Goal: Task Accomplishment & Management: Use online tool/utility

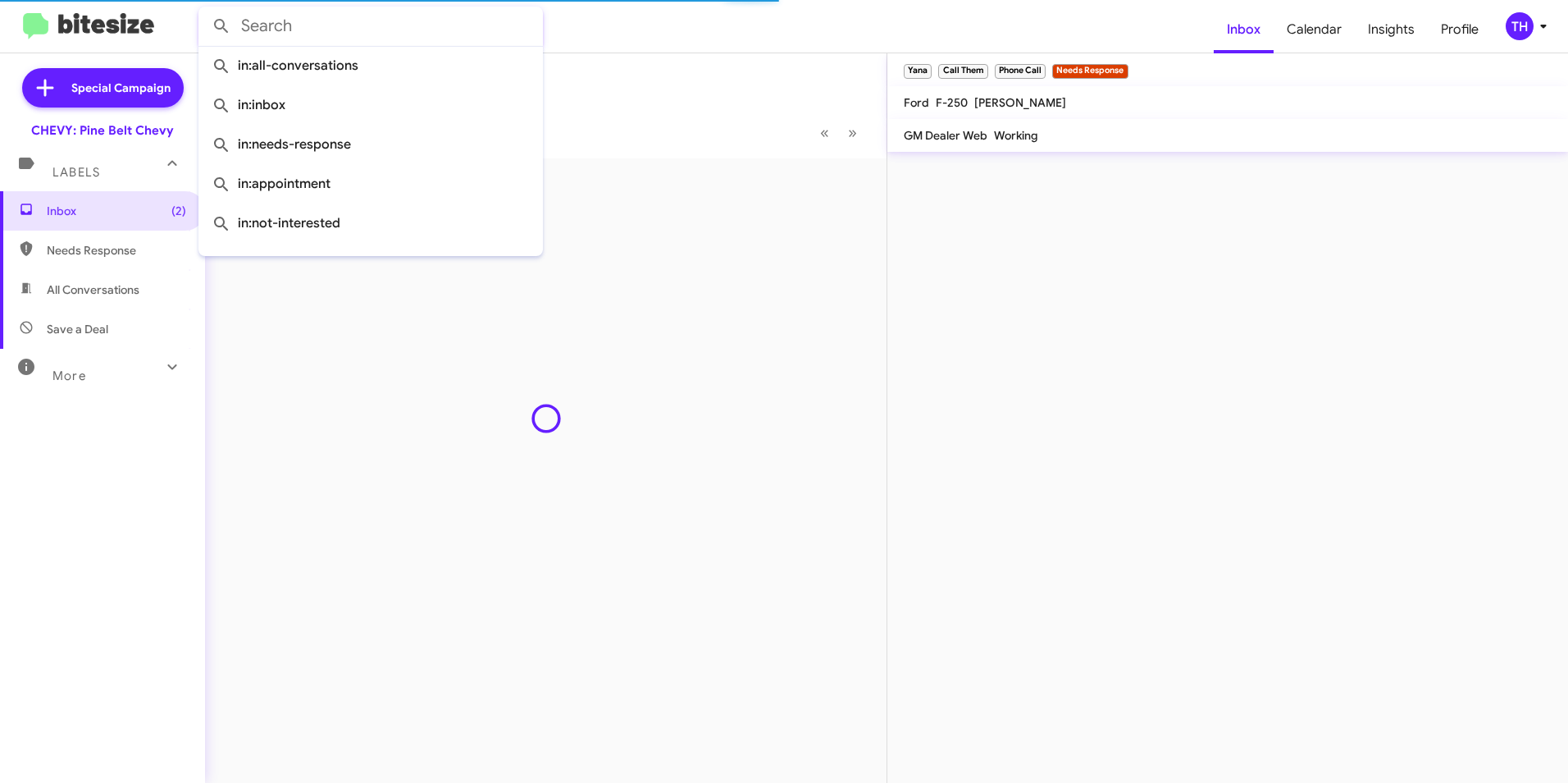
click at [279, 27] on input "text" at bounding box center [370, 26] width 345 height 39
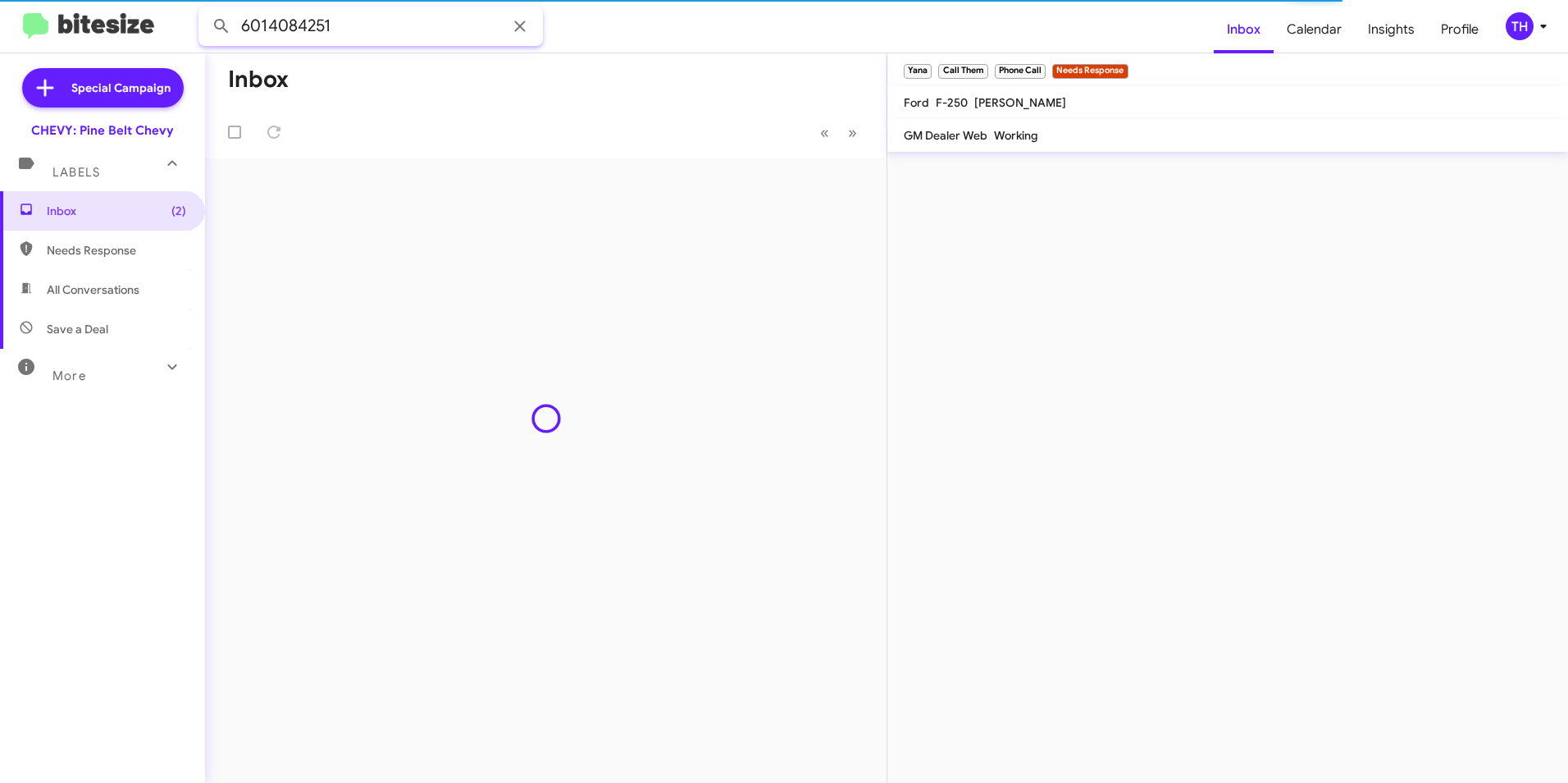
click at [205, 10] on button at bounding box center [221, 26] width 33 height 33
click at [269, 24] on input "6014084251" at bounding box center [370, 26] width 345 height 39
click at [205, 10] on button at bounding box center [221, 26] width 33 height 33
drag, startPoint x: 360, startPoint y: 29, endPoint x: 226, endPoint y: 27, distance: 134.0
click at [226, 27] on div "[PHONE_NUMBER]" at bounding box center [370, 26] width 345 height 39
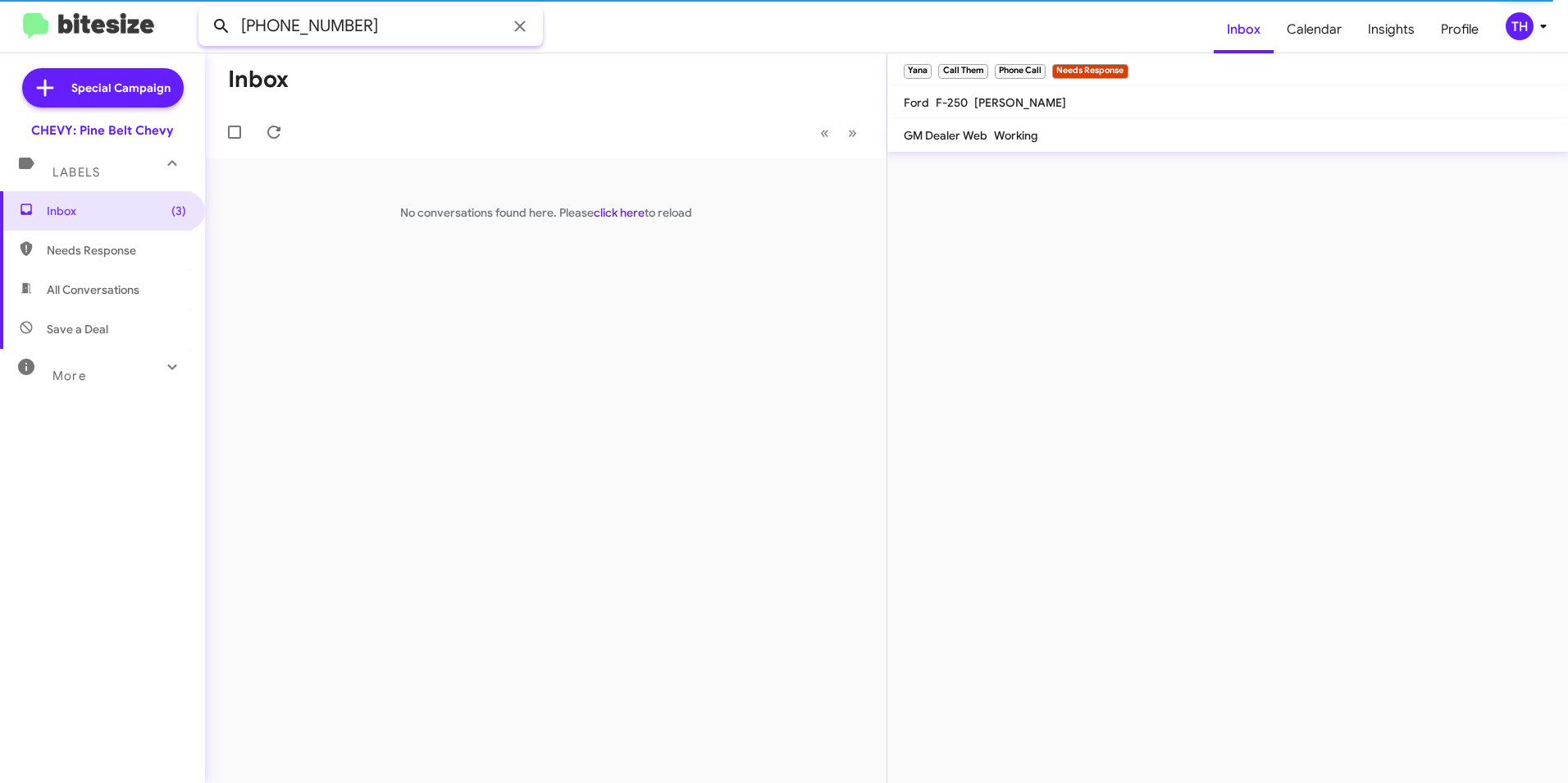
type input "[PHONE_NUMBER]"
click at [205, 10] on button at bounding box center [221, 26] width 33 height 33
click at [433, 186] on div "[PERSON_NAME]" at bounding box center [366, 184] width 164 height 16
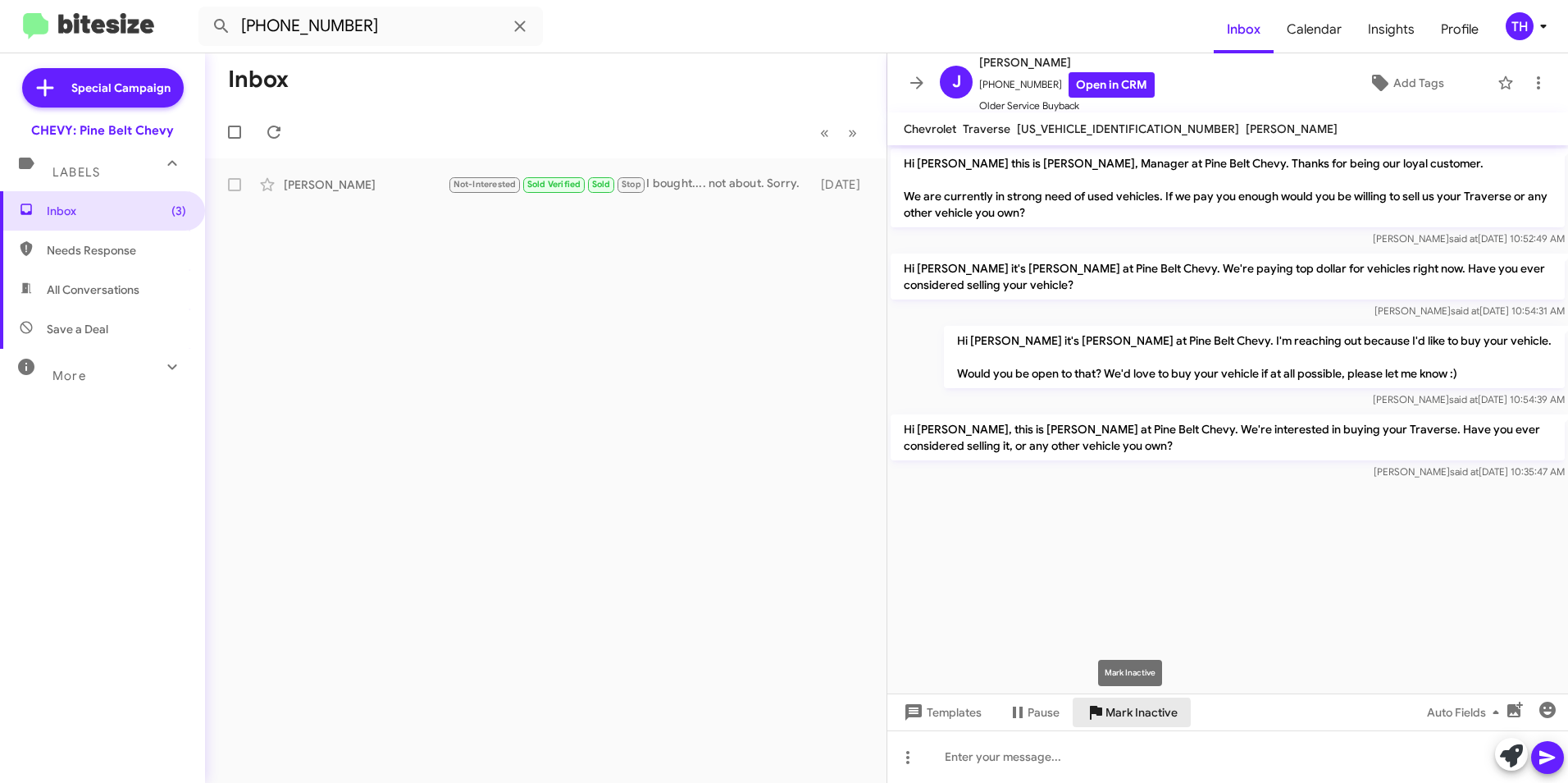
click at [1126, 714] on span "Mark Inactive" at bounding box center [1141, 712] width 72 height 30
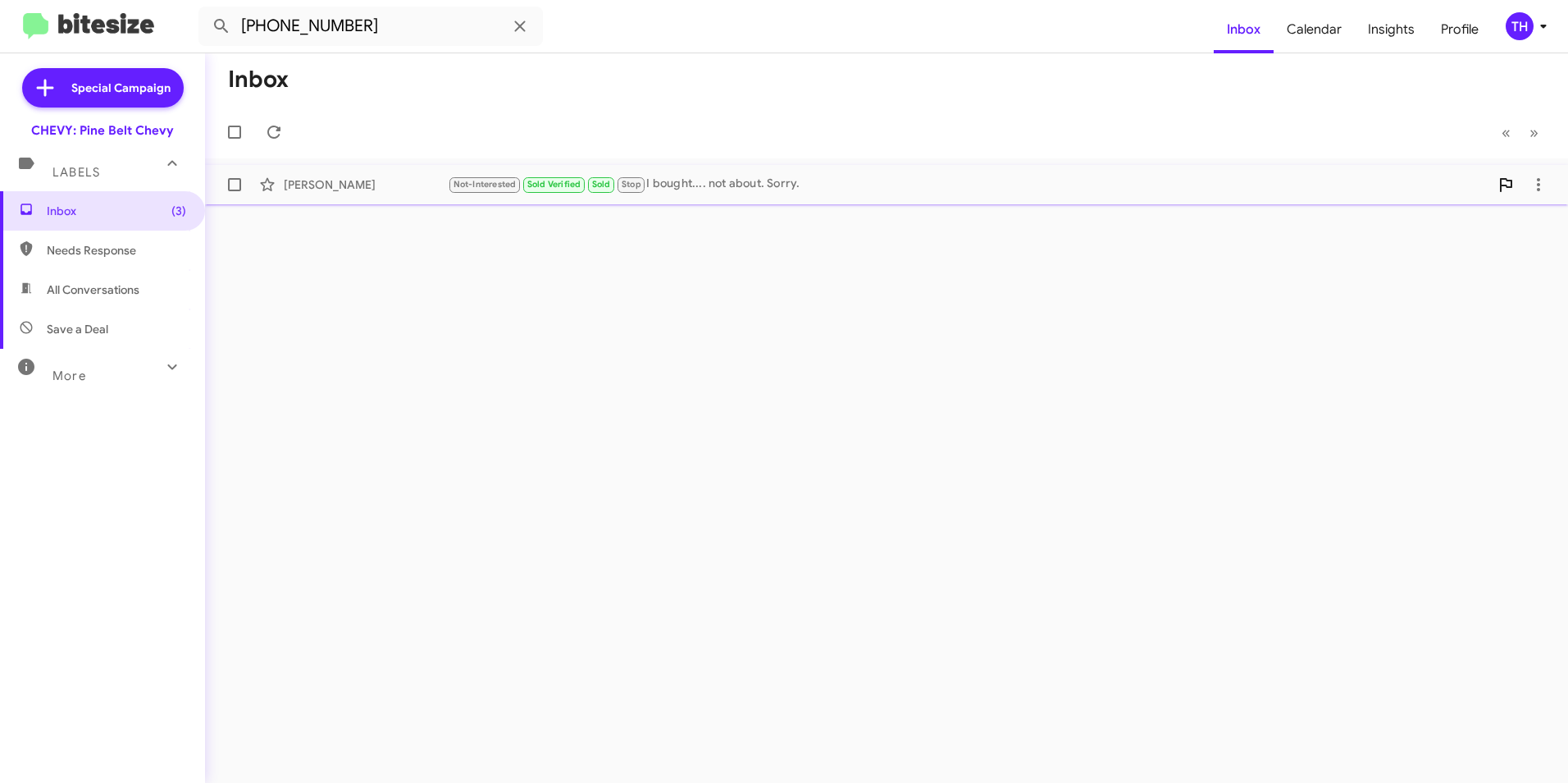
click at [833, 180] on div "Not-Interested Sold Verified Sold Stop I bought.... not about. Sorry." at bounding box center [969, 184] width 1042 height 19
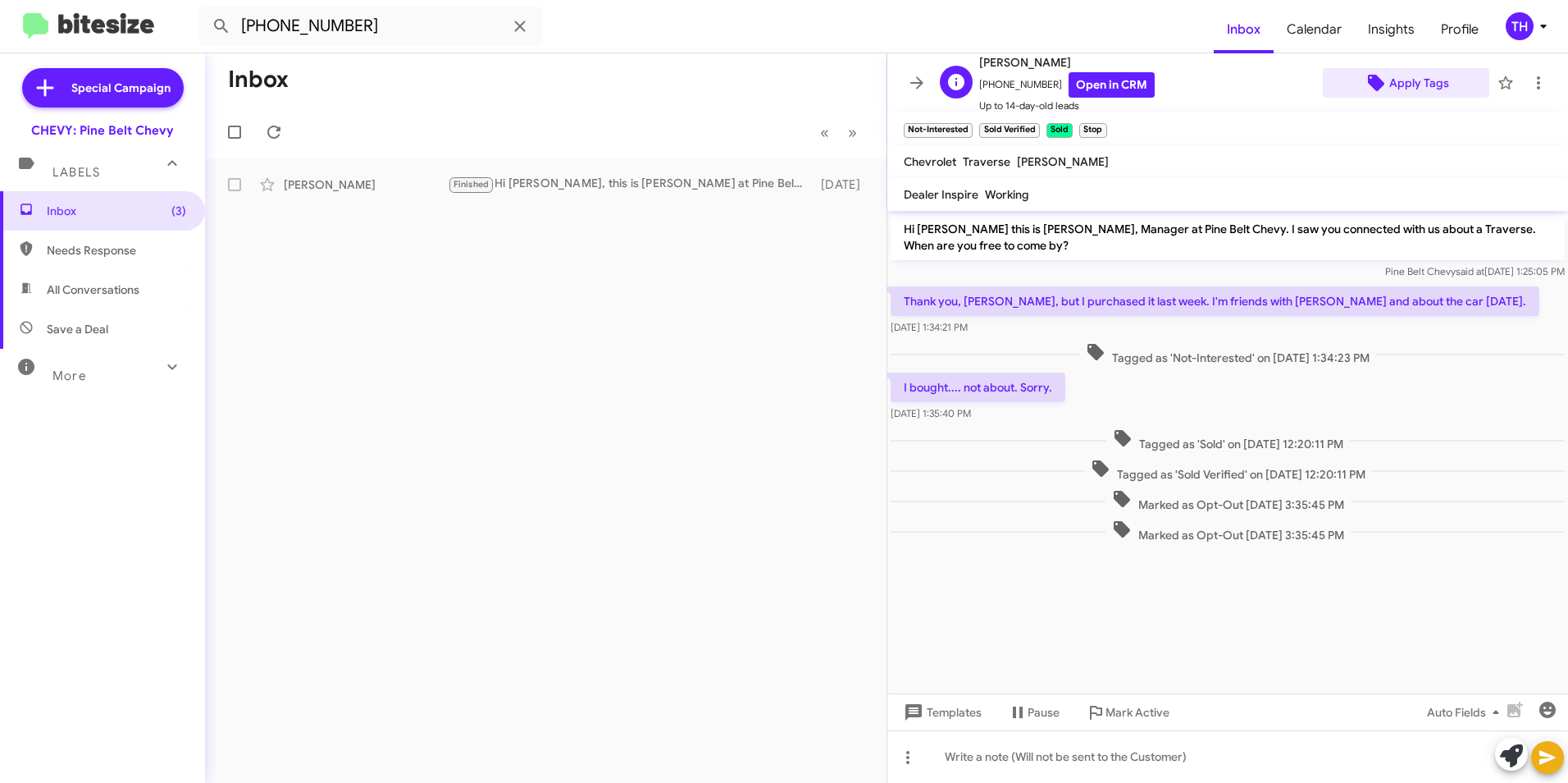
click at [1407, 83] on span "Apply Tags" at bounding box center [1419, 82] width 60 height 30
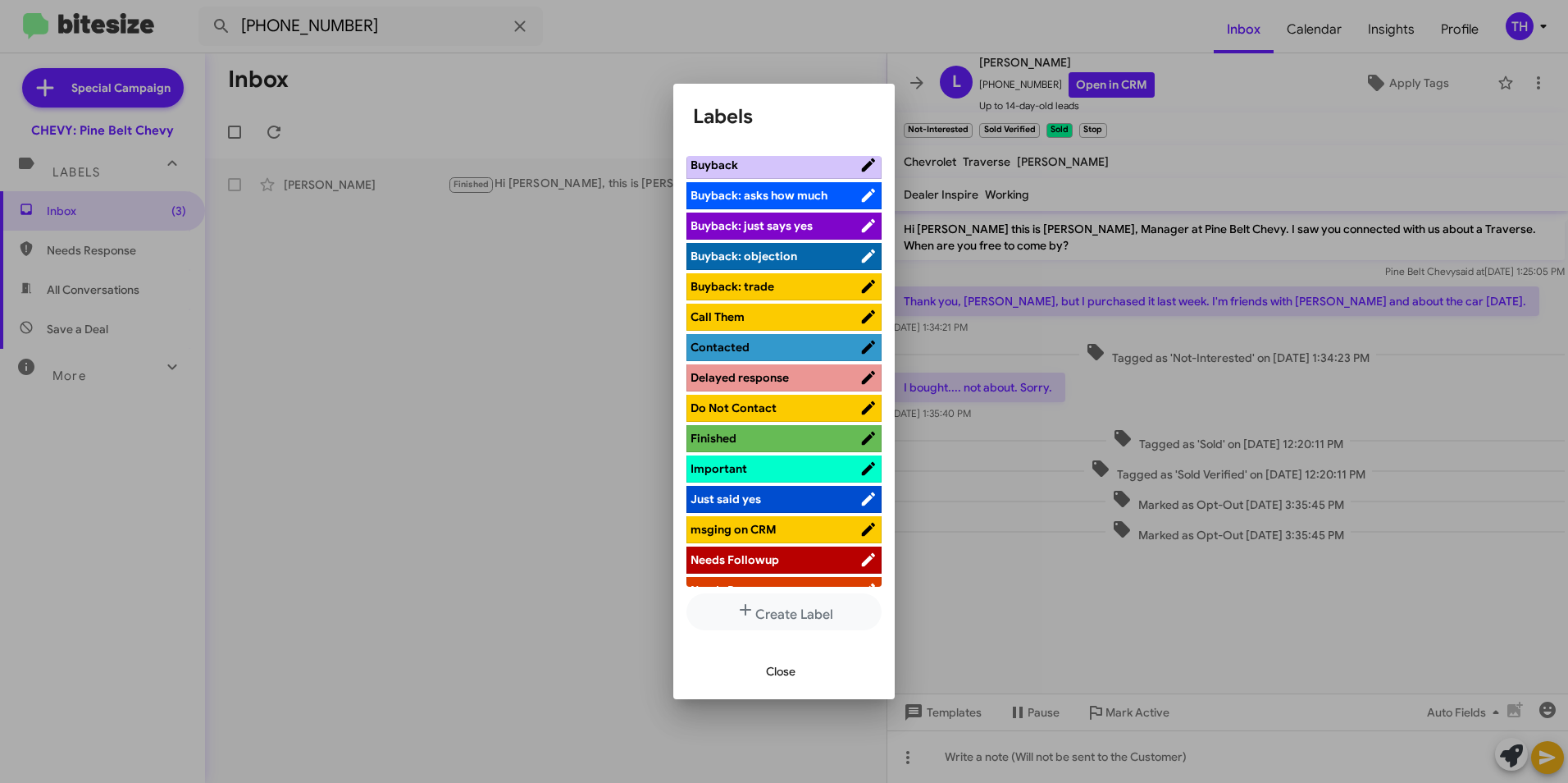
scroll to position [246, 0]
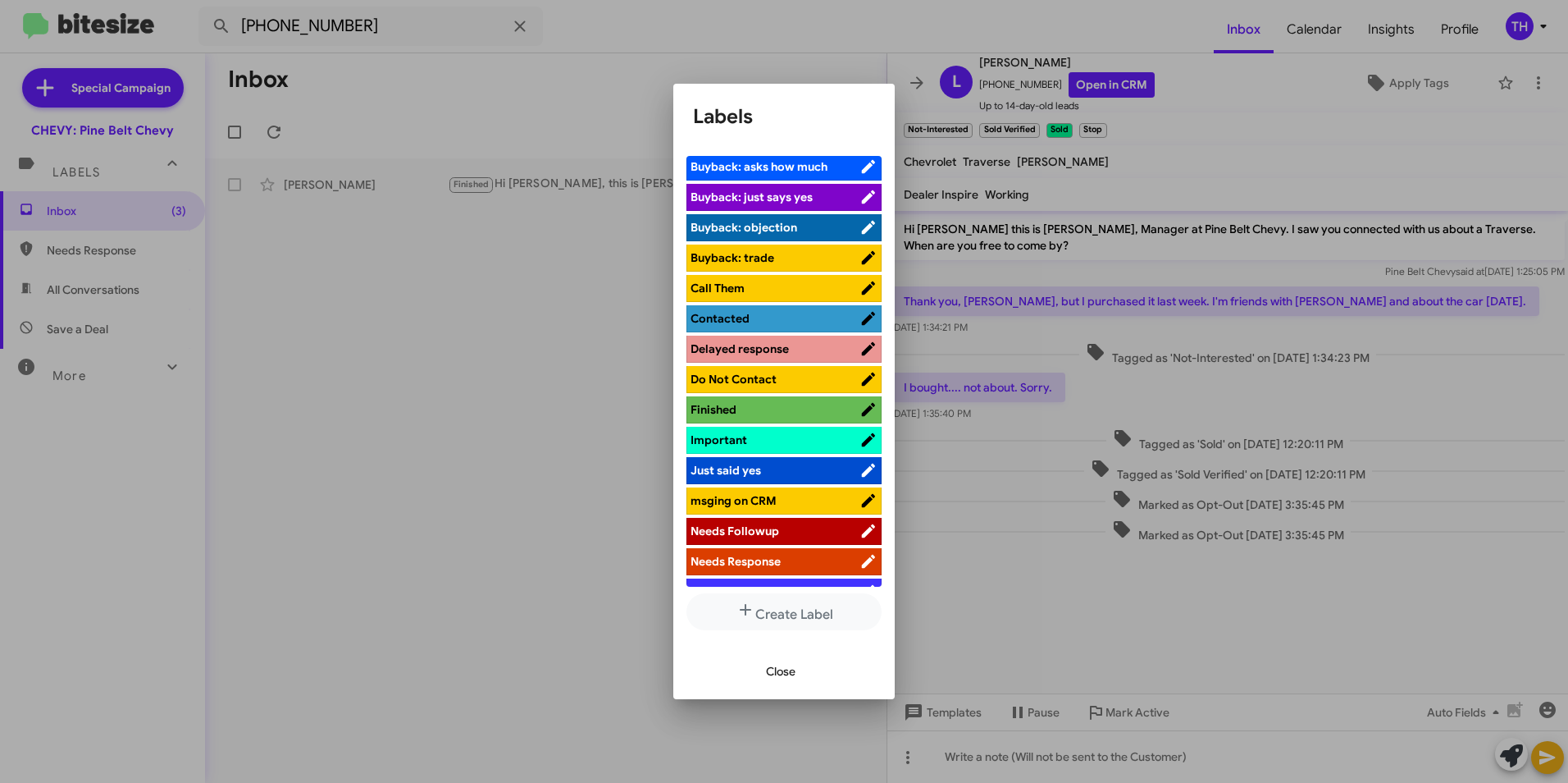
click at [745, 374] on span "Do Not Contact" at bounding box center [734, 379] width 86 height 14
click at [777, 666] on span "Close" at bounding box center [780, 671] width 30 height 30
